Goal: Download file/media

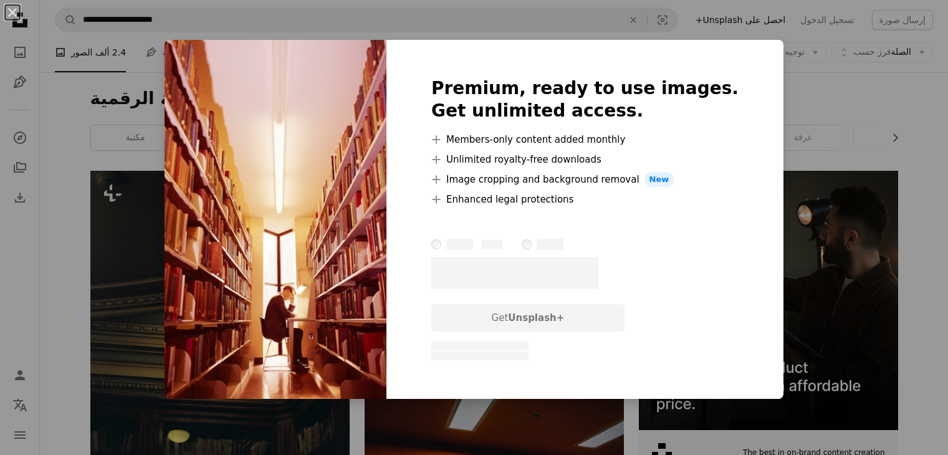
scroll to position [2011, 0]
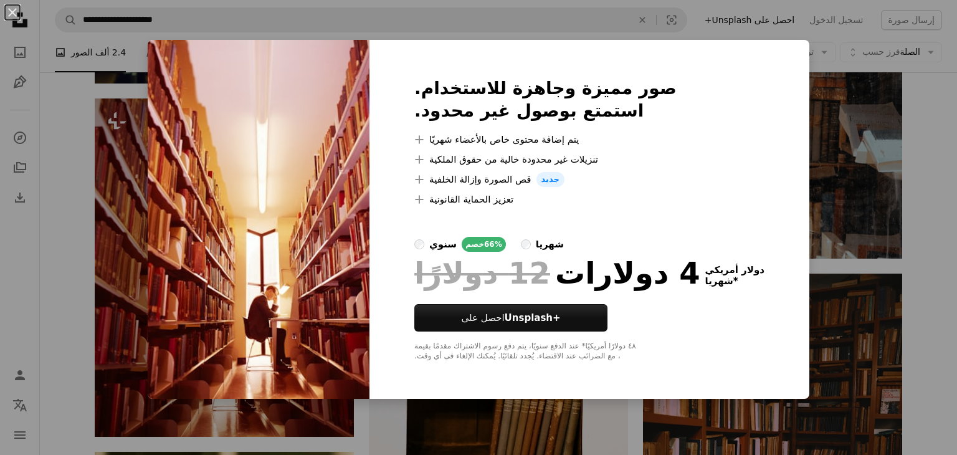
click at [877, 256] on div "An X shape صور مميزة وجاهزة للاستخدام. استمتع بوصول غير محدود. A plus sign يتم …" at bounding box center [478, 227] width 957 height 455
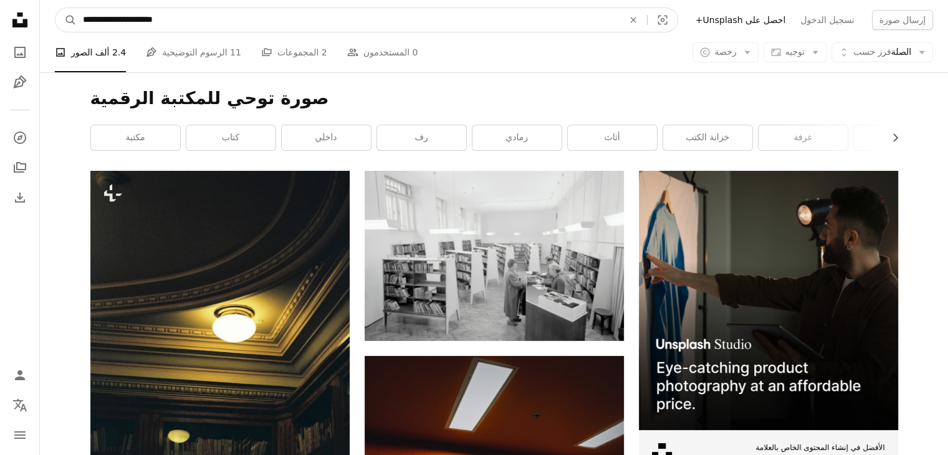
click at [85, 24] on input "**********" at bounding box center [348, 20] width 543 height 24
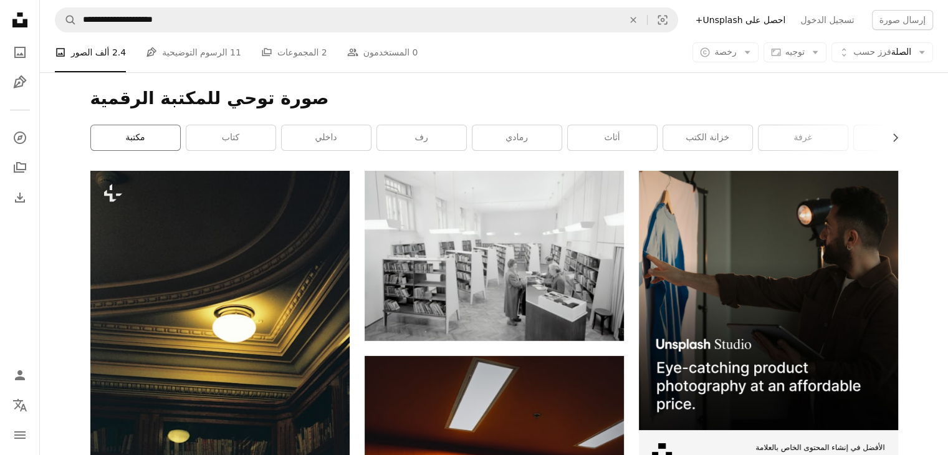
click at [164, 145] on link "مكتبة" at bounding box center [135, 137] width 89 height 25
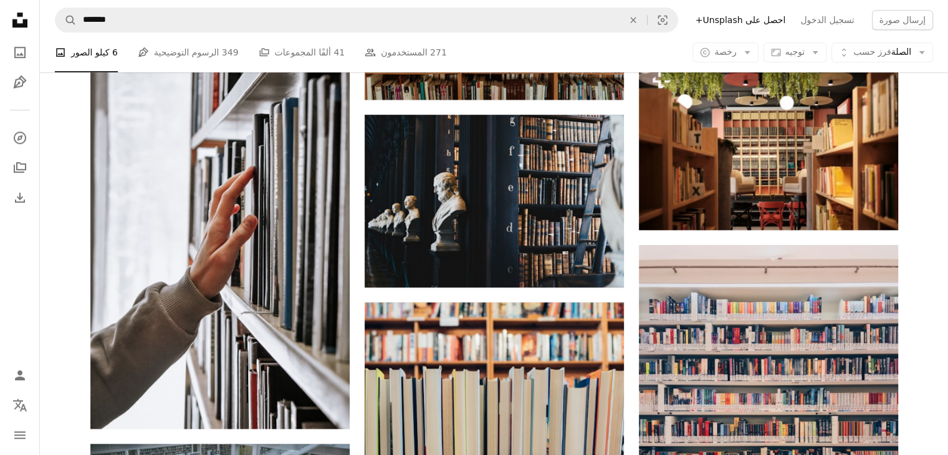
scroll to position [1244, 0]
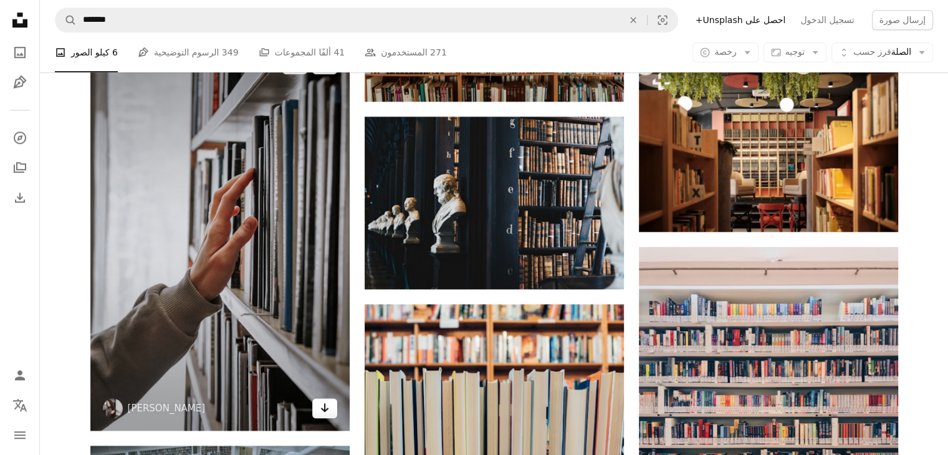
click at [331, 407] on link "Arrow pointing down" at bounding box center [324, 408] width 25 height 20
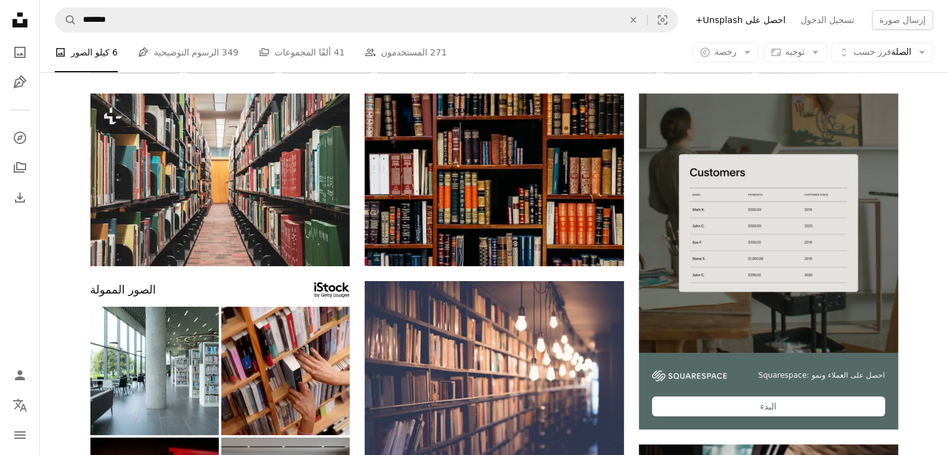
scroll to position [0, 0]
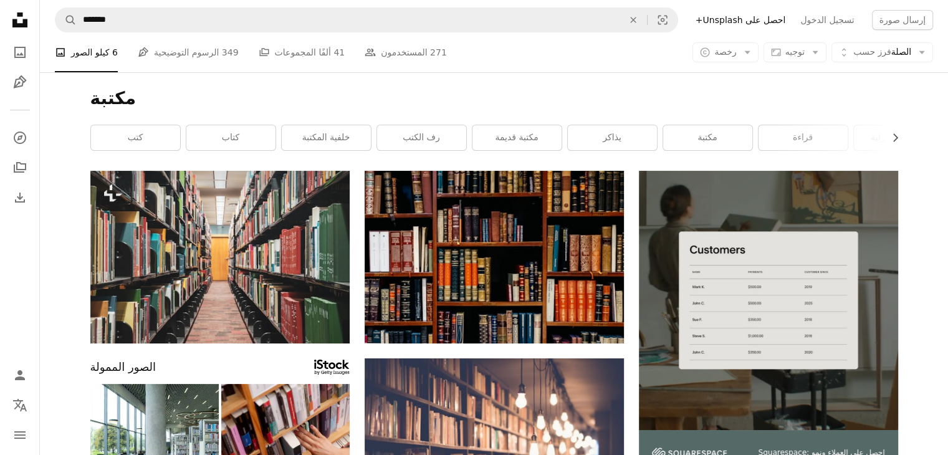
click at [346, 90] on h1 "مكتبة" at bounding box center [493, 98] width 807 height 22
click at [323, 136] on font "خلفية المكتبة" at bounding box center [326, 137] width 48 height 10
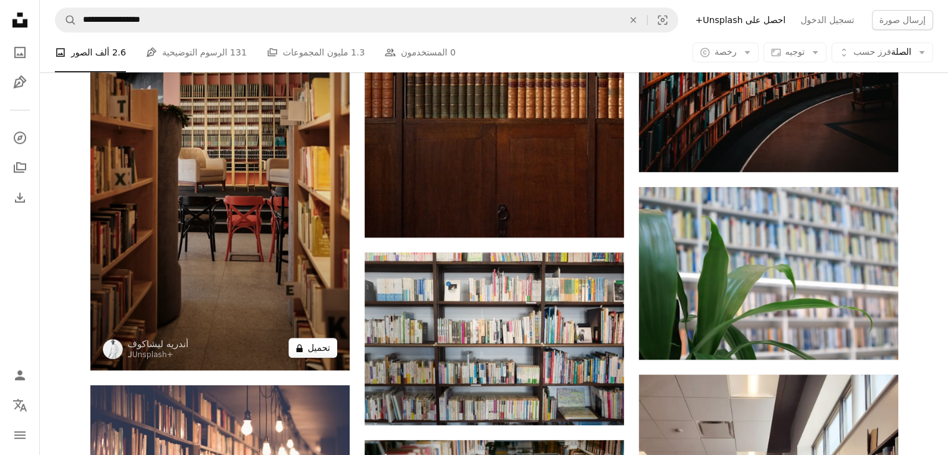
scroll to position [900, 0]
click at [309, 347] on font "تحميل" at bounding box center [319, 348] width 22 height 10
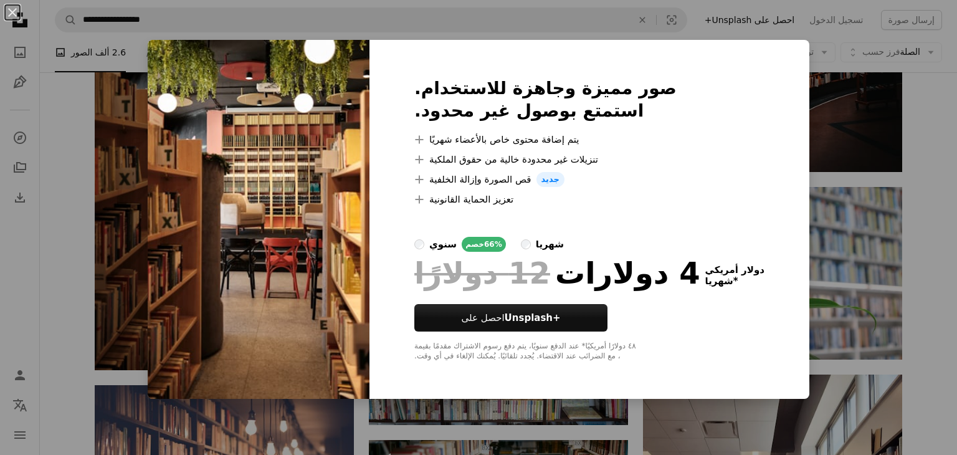
click at [837, 88] on div "An X shape صور مميزة وجاهزة للاستخدام. استمتع بوصول غير محدود. A plus sign يتم …" at bounding box center [478, 227] width 957 height 455
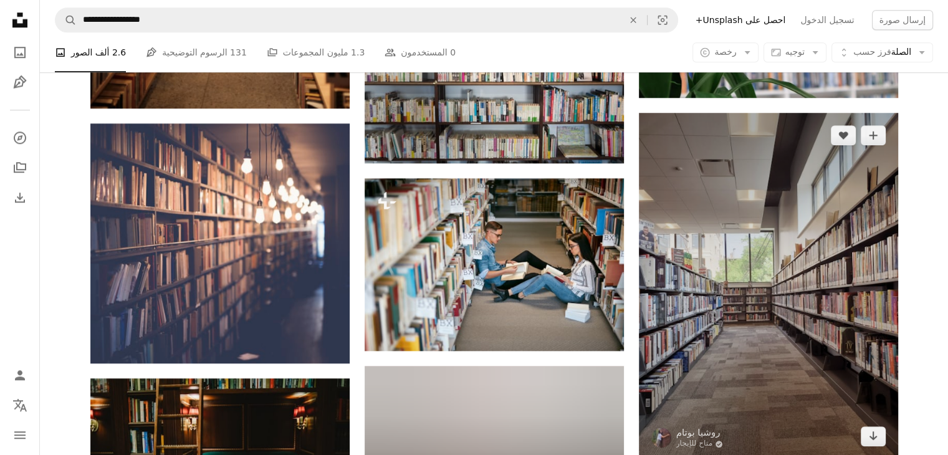
scroll to position [1166, 0]
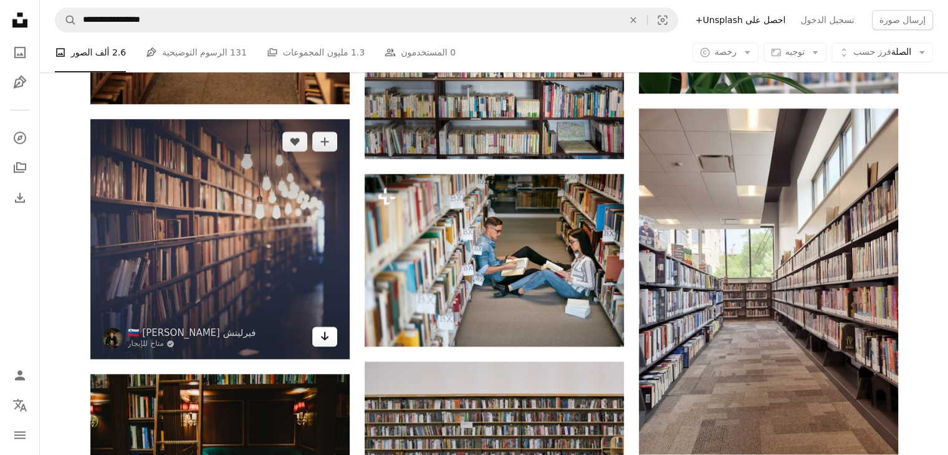
click at [335, 343] on link "Arrow pointing down" at bounding box center [324, 336] width 25 height 20
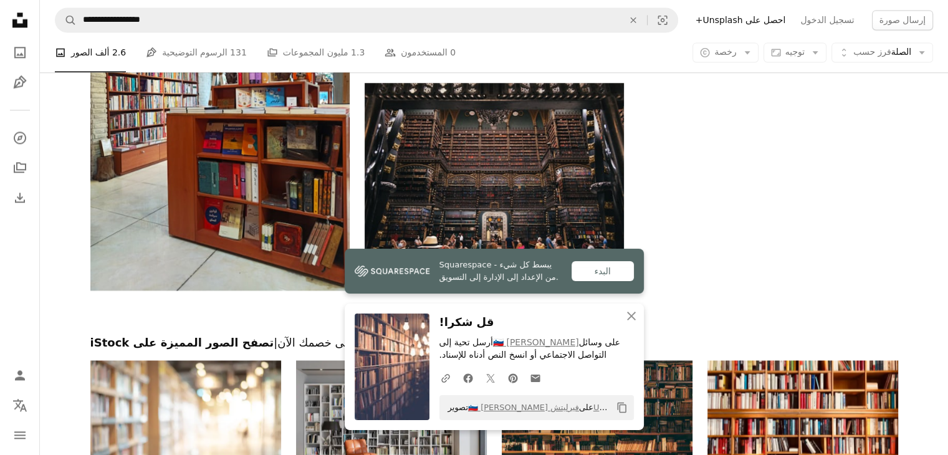
scroll to position [1804, 0]
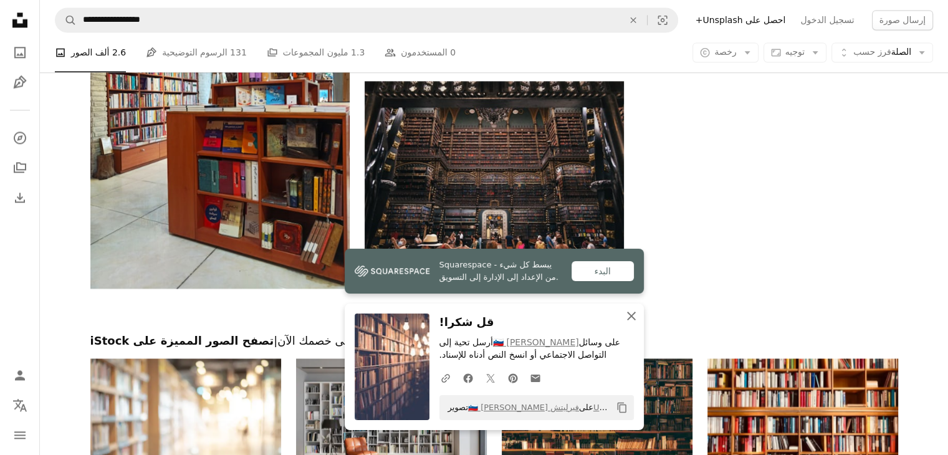
click at [634, 316] on icon "An X shape" at bounding box center [631, 315] width 15 height 15
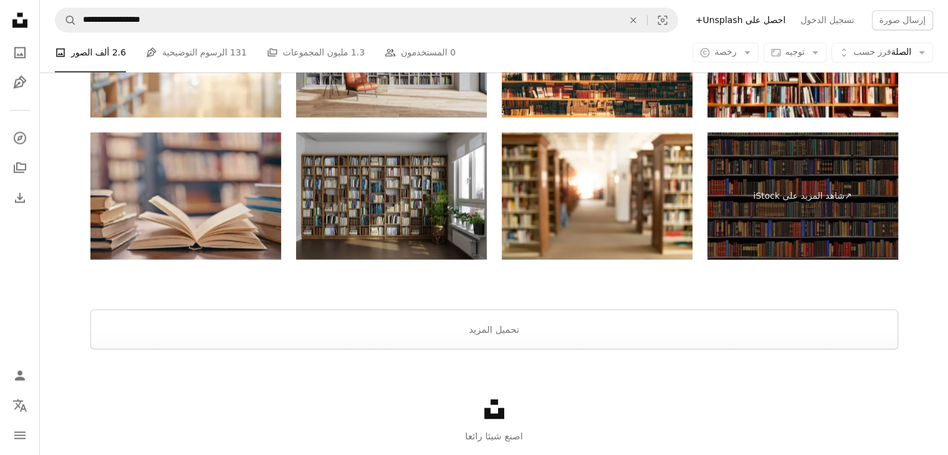
scroll to position [2173, 0]
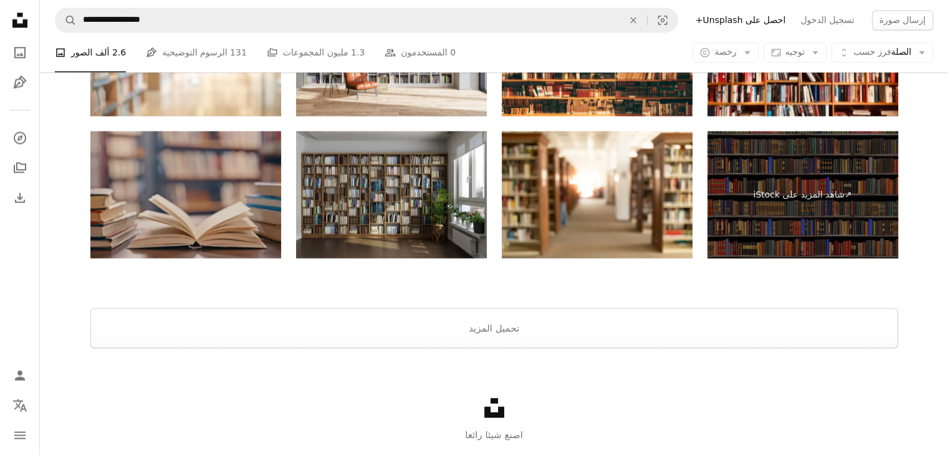
click at [194, 211] on img at bounding box center [185, 194] width 191 height 127
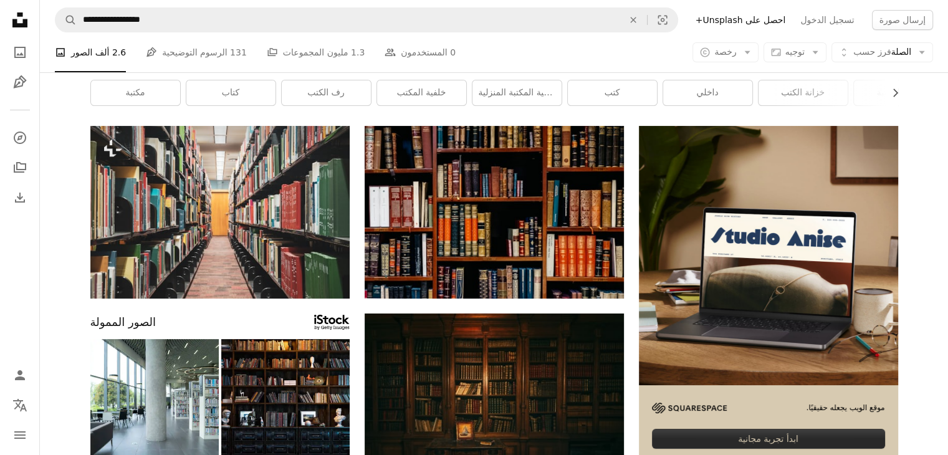
scroll to position [0, 0]
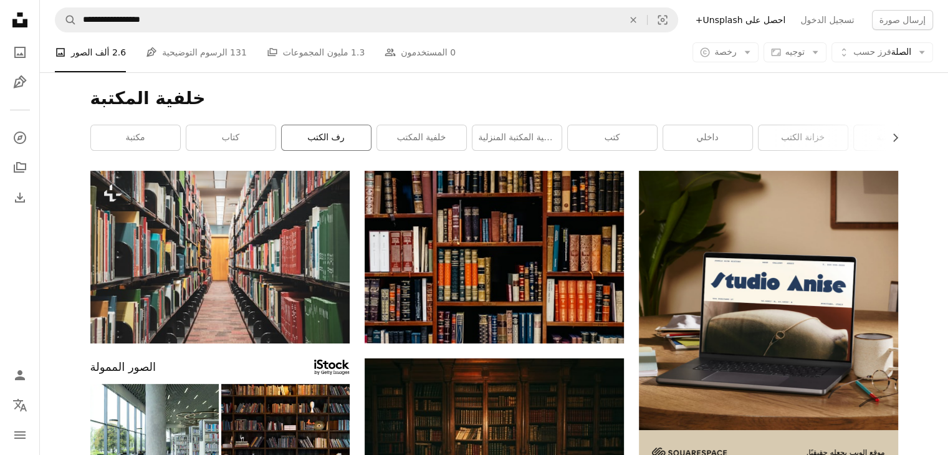
click at [330, 130] on link "رف الكتب" at bounding box center [326, 137] width 89 height 25
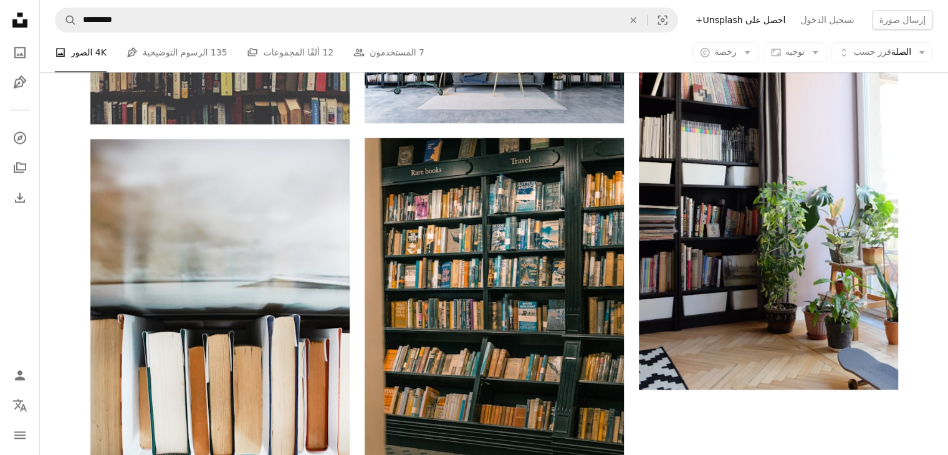
scroll to position [1707, 0]
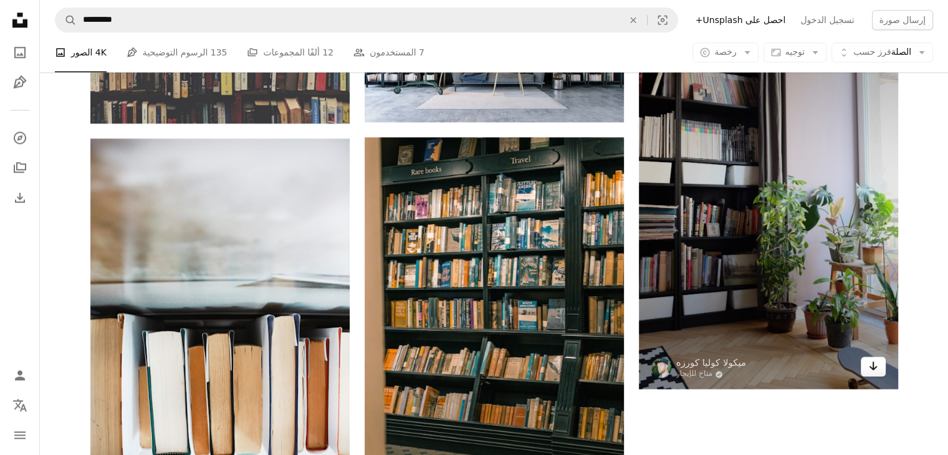
click at [870, 366] on icon "تحميل" at bounding box center [872, 365] width 8 height 9
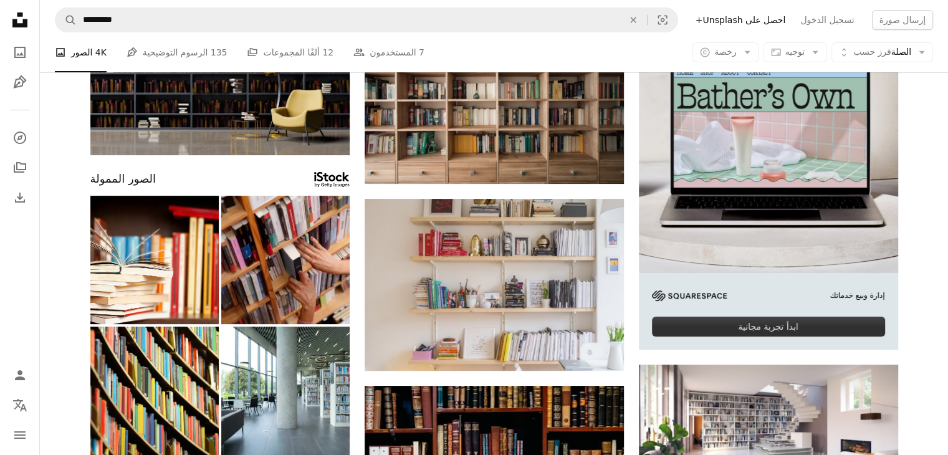
scroll to position [0, 0]
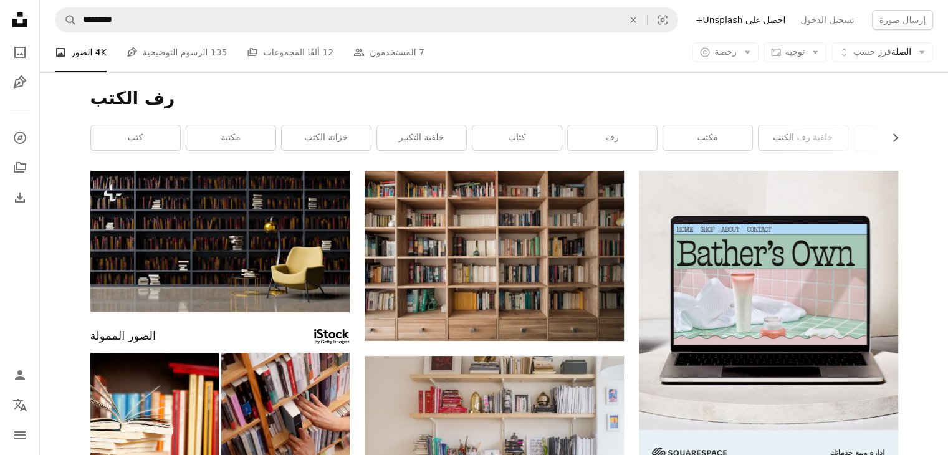
click at [464, 1] on nav "A magnifying glass ********* An X shape Visual search Filters احصل على Unsplash…" at bounding box center [494, 20] width 908 height 40
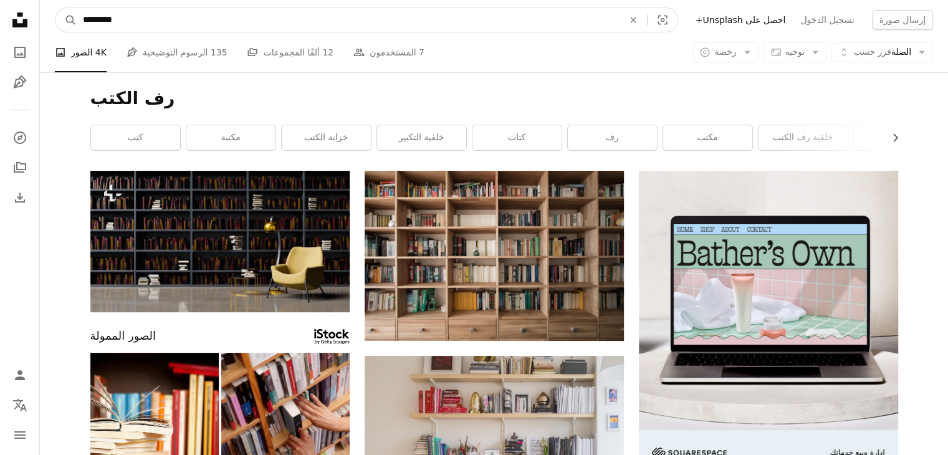
click at [145, 27] on input "*********" at bounding box center [348, 20] width 543 height 24
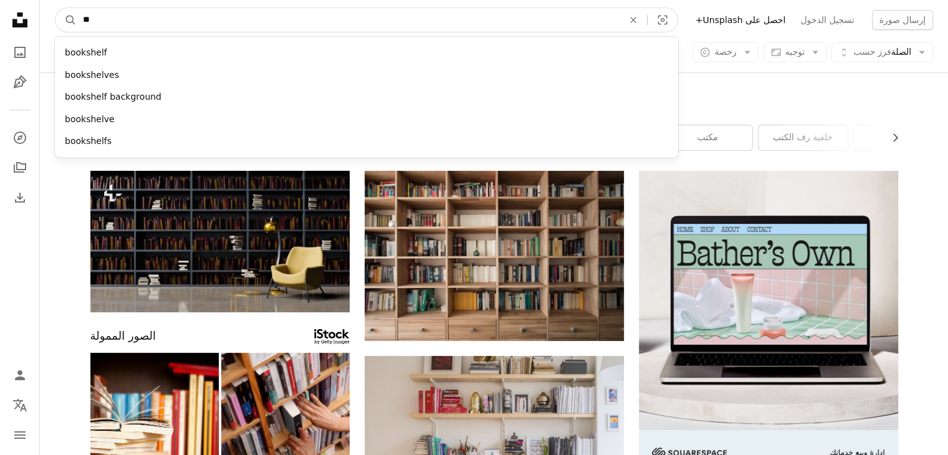
type input "*"
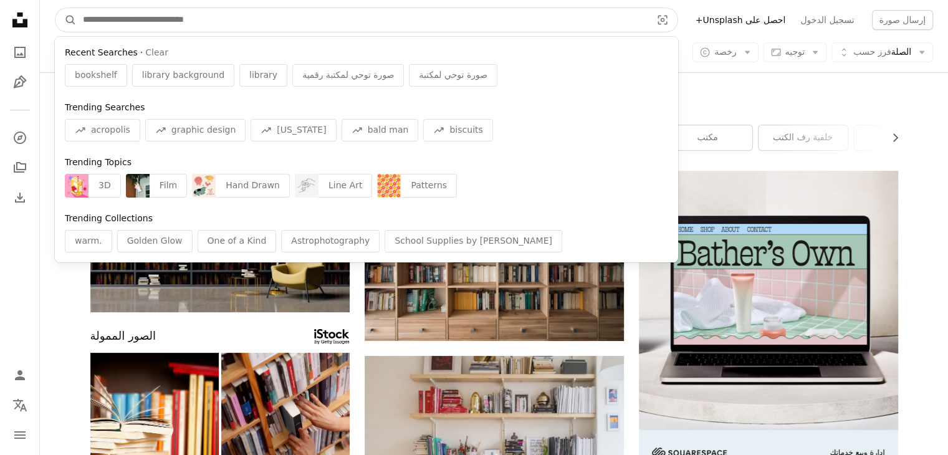
click at [169, 24] on input "البحث عن الصور المرئية في جميع أنحاء الموقع" at bounding box center [362, 20] width 571 height 24
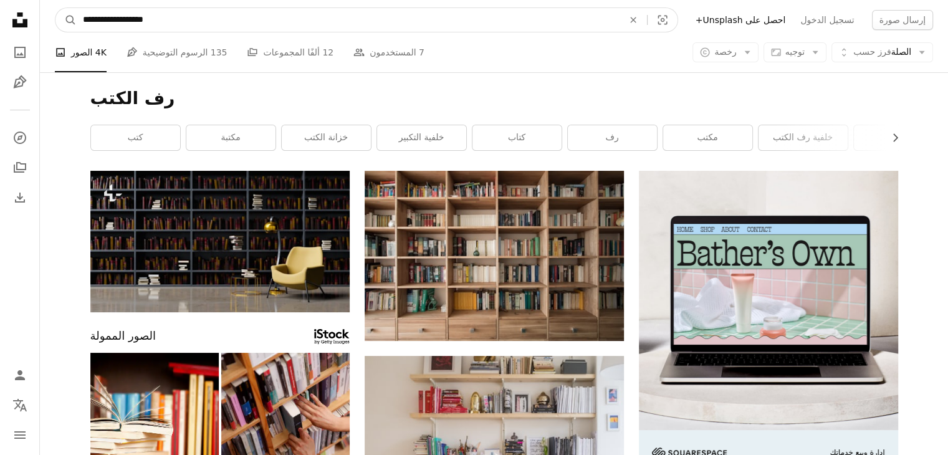
type input "**********"
click at [55, 8] on button "A magnifying glass" at bounding box center [65, 20] width 21 height 24
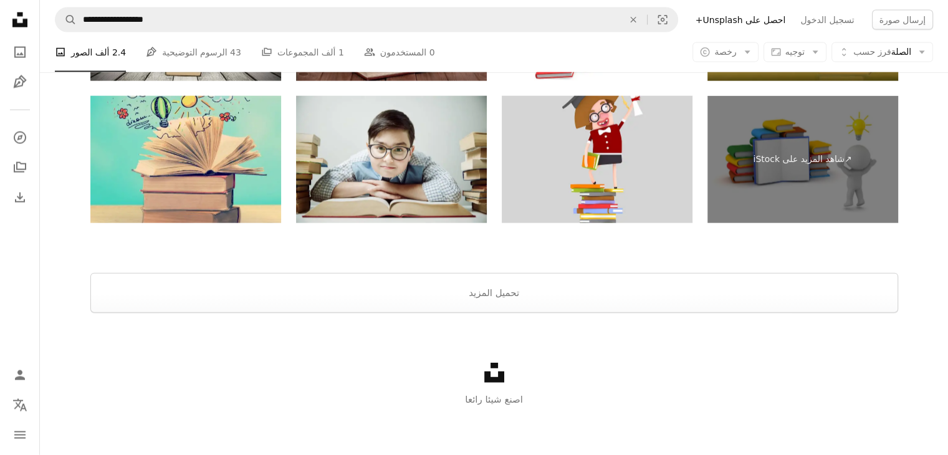
scroll to position [2784, 0]
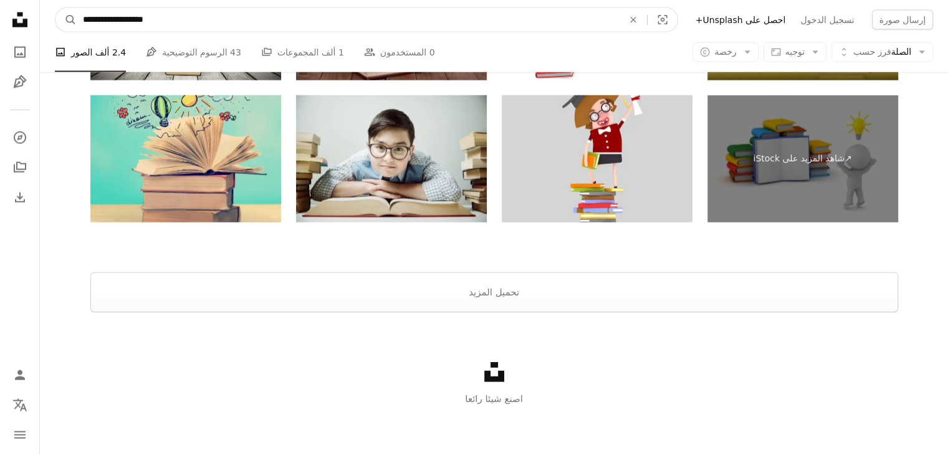
click at [164, 14] on input "**********" at bounding box center [348, 20] width 543 height 24
type input "*"
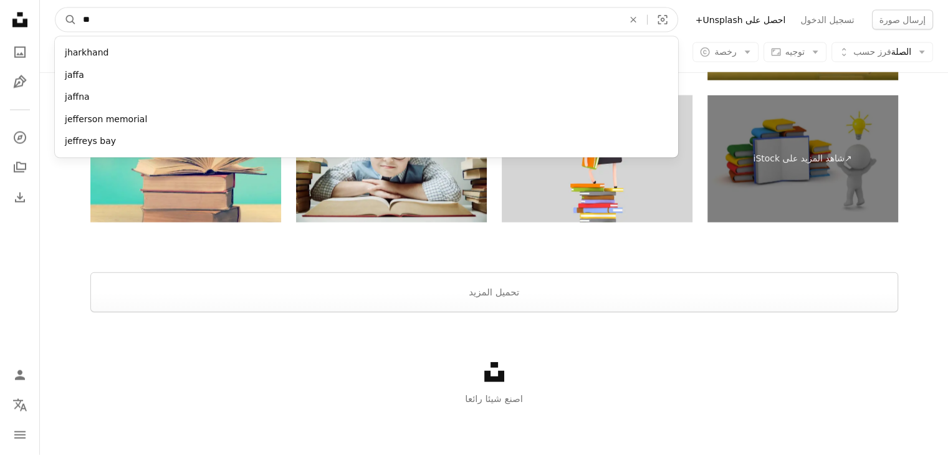
type input "*"
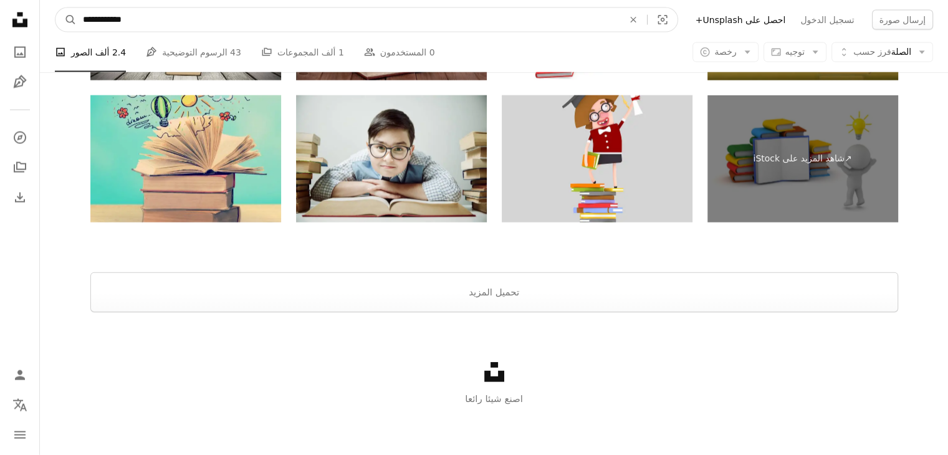
type input "**********"
click button "A magnifying glass" at bounding box center [65, 20] width 21 height 24
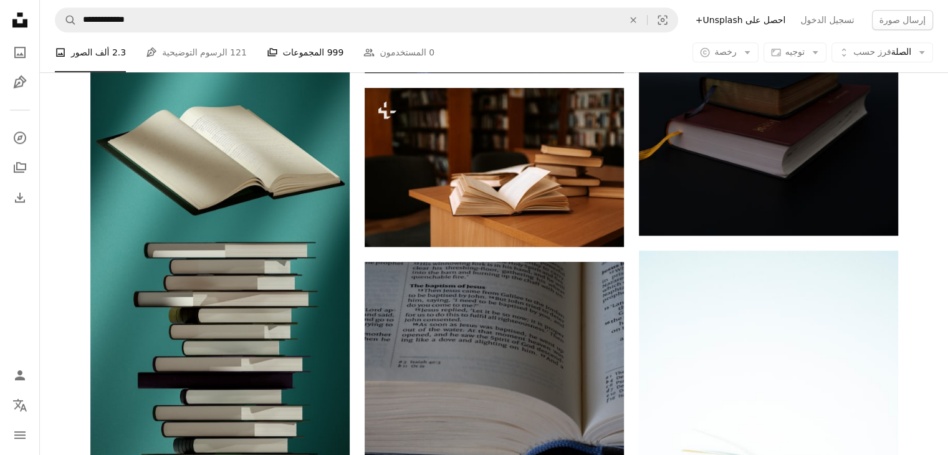
scroll to position [860, 0]
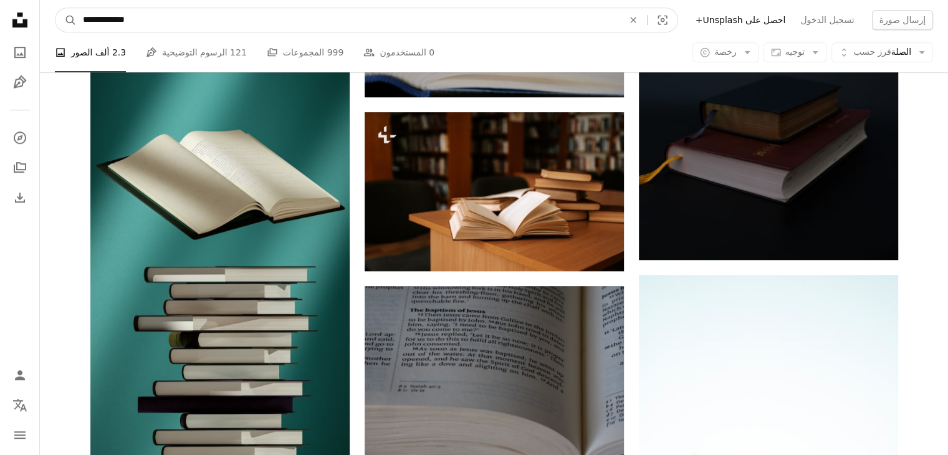
click at [201, 19] on input "**********" at bounding box center [348, 20] width 543 height 24
type input "*"
type input "**********"
click button "A magnifying glass" at bounding box center [65, 20] width 21 height 24
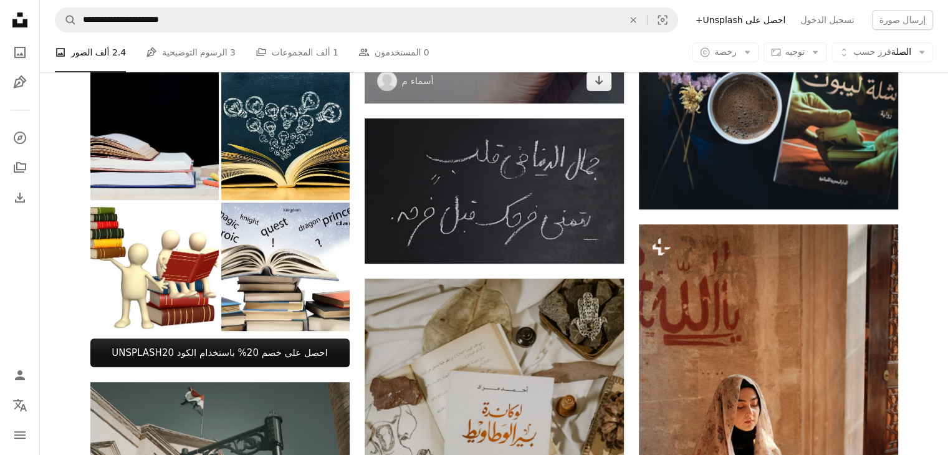
scroll to position [531, 0]
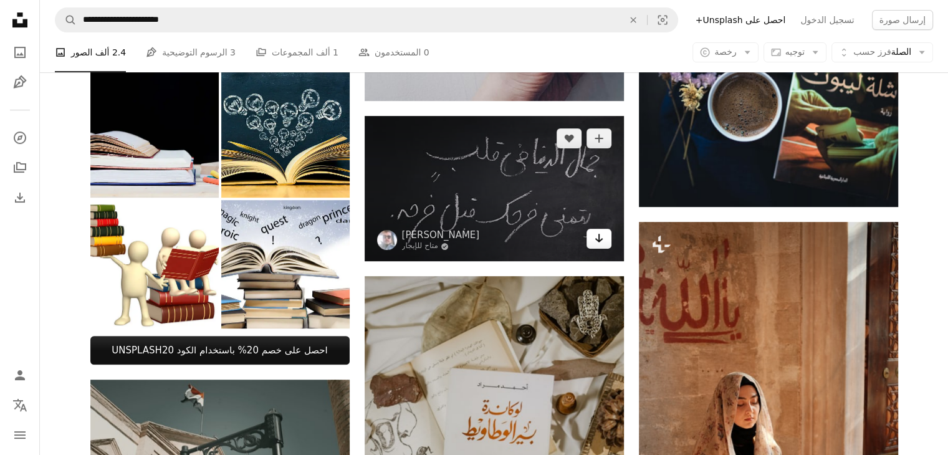
click at [601, 242] on icon "Arrow pointing down" at bounding box center [599, 238] width 10 height 15
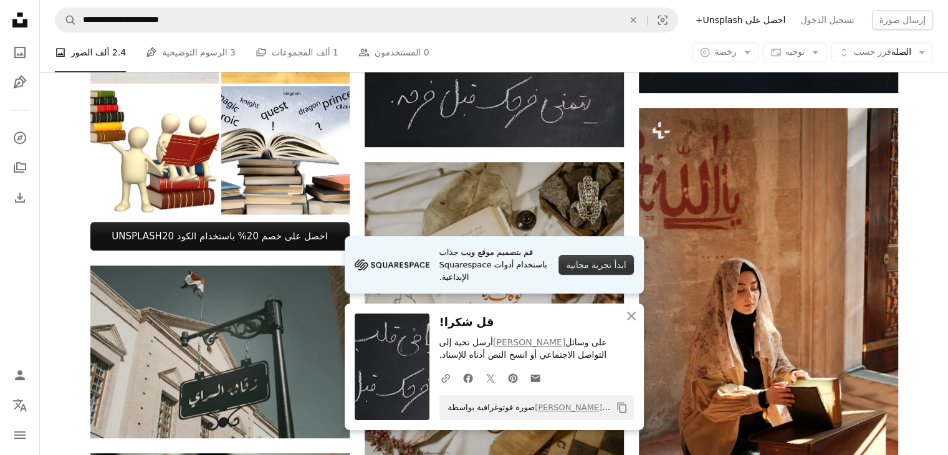
scroll to position [647, 0]
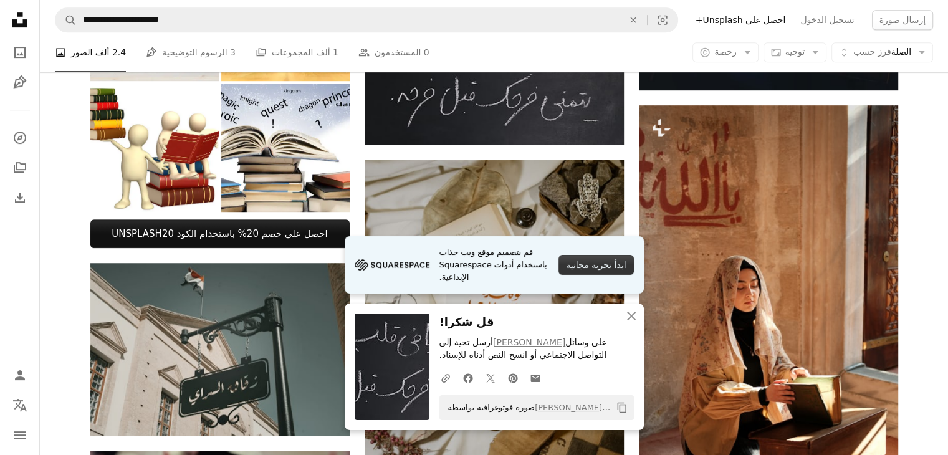
click at [498, 289] on link "قم بتصميم موقع ويب جذاب باستخدام أدوات Squarespace الإبداعية. ابدأ تجربة مجانية" at bounding box center [494, 264] width 299 height 57
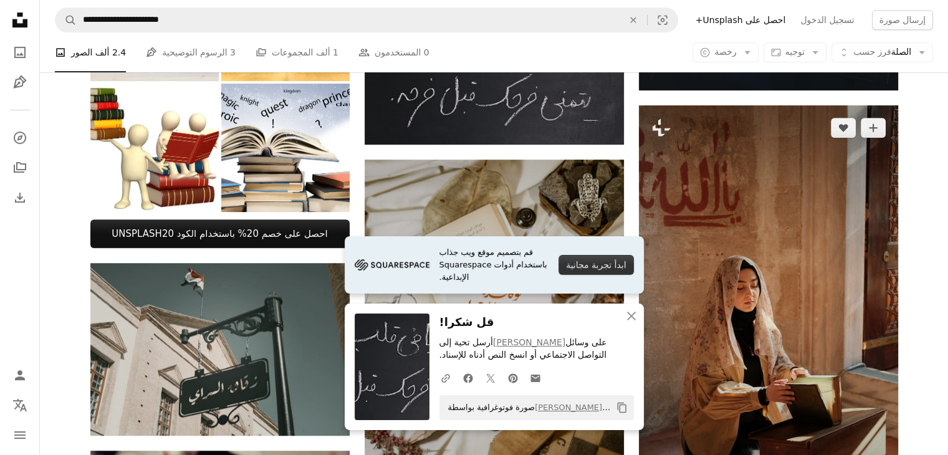
scroll to position [745, 0]
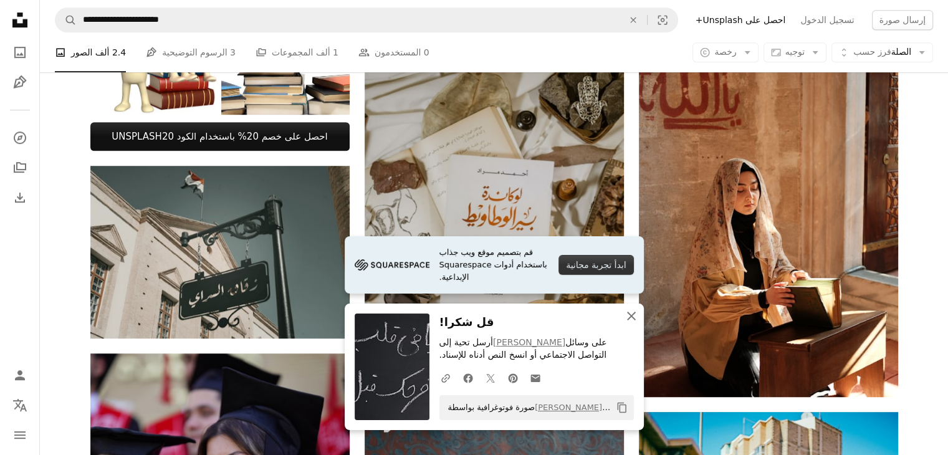
click at [633, 316] on icon "An X shape" at bounding box center [631, 315] width 15 height 15
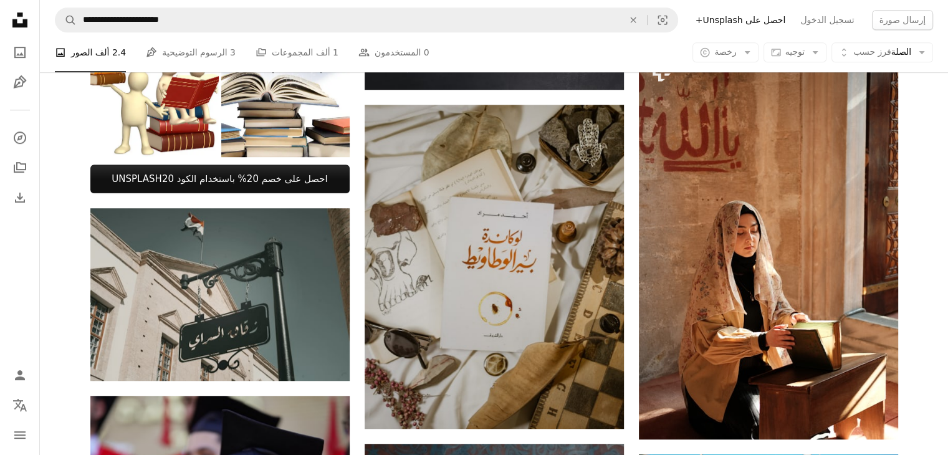
scroll to position [584, 0]
